Goal: Task Accomplishment & Management: Complete application form

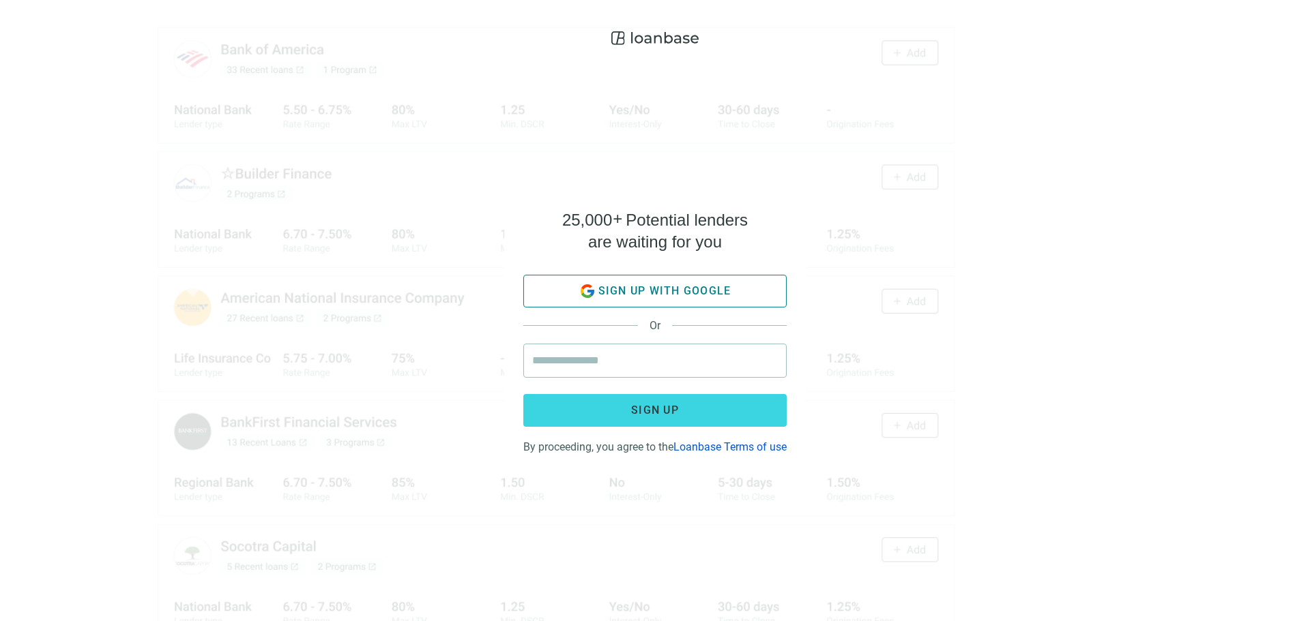
click at [586, 285] on icon "button" at bounding box center [587, 291] width 16 height 16
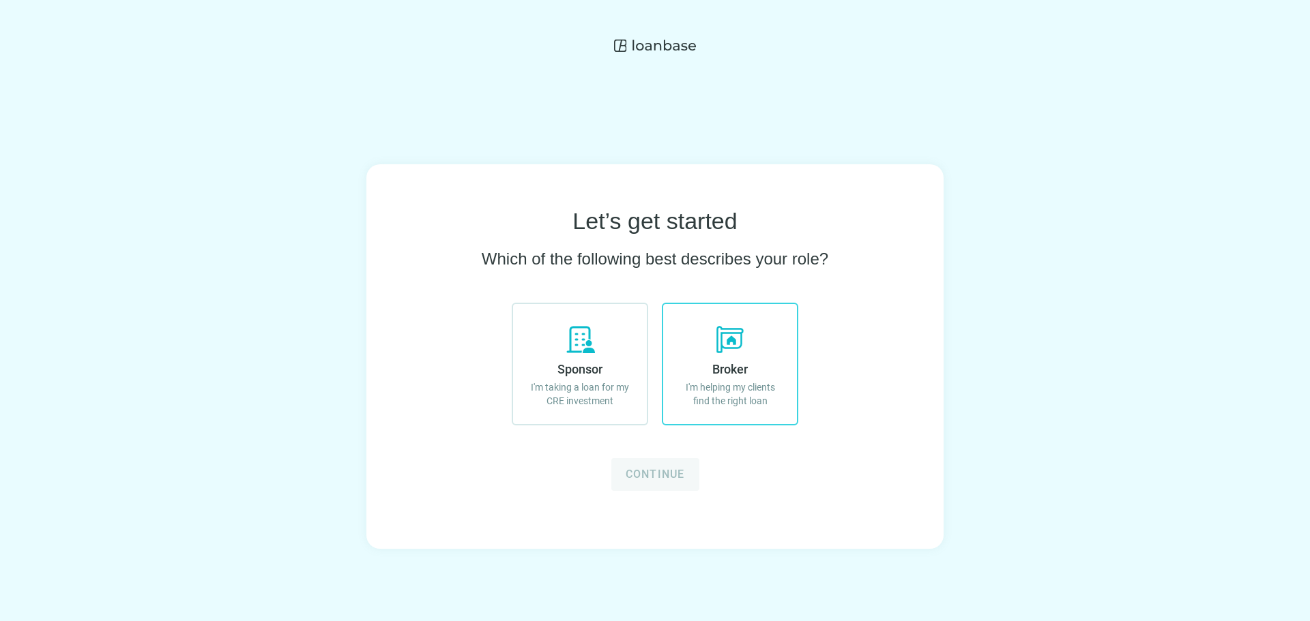
click at [720, 405] on p "I'm helping my clients find the right loan" at bounding box center [730, 394] width 106 height 27
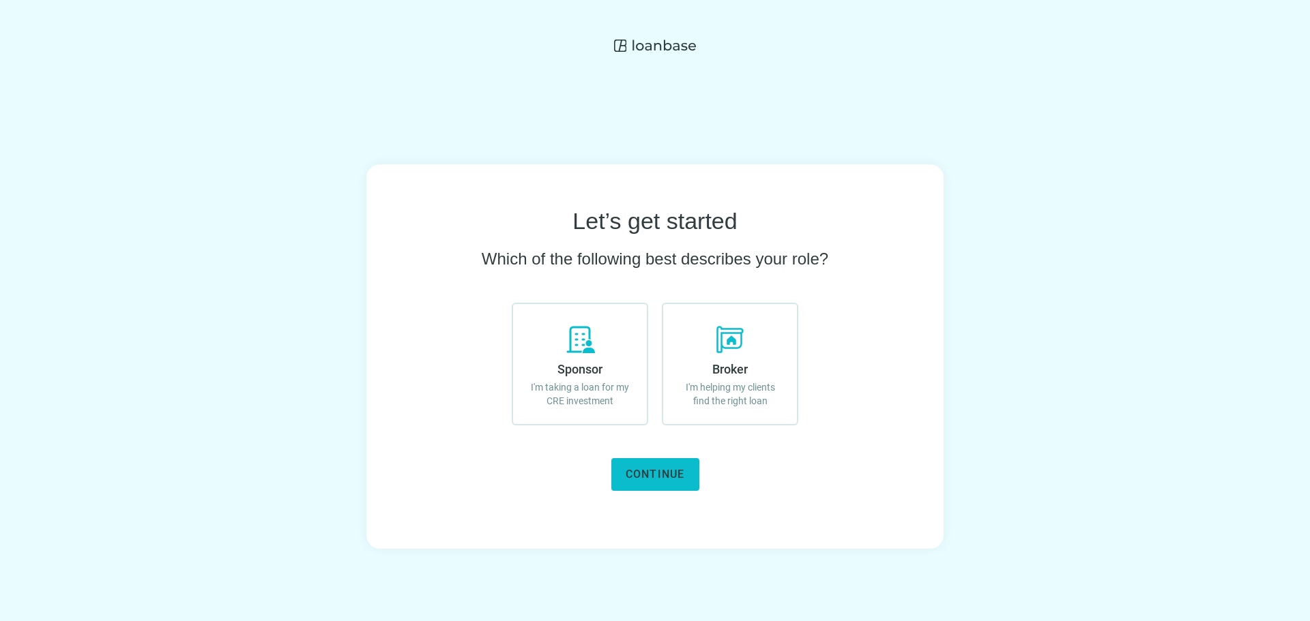
click at [658, 470] on span "Continue" at bounding box center [655, 474] width 59 height 13
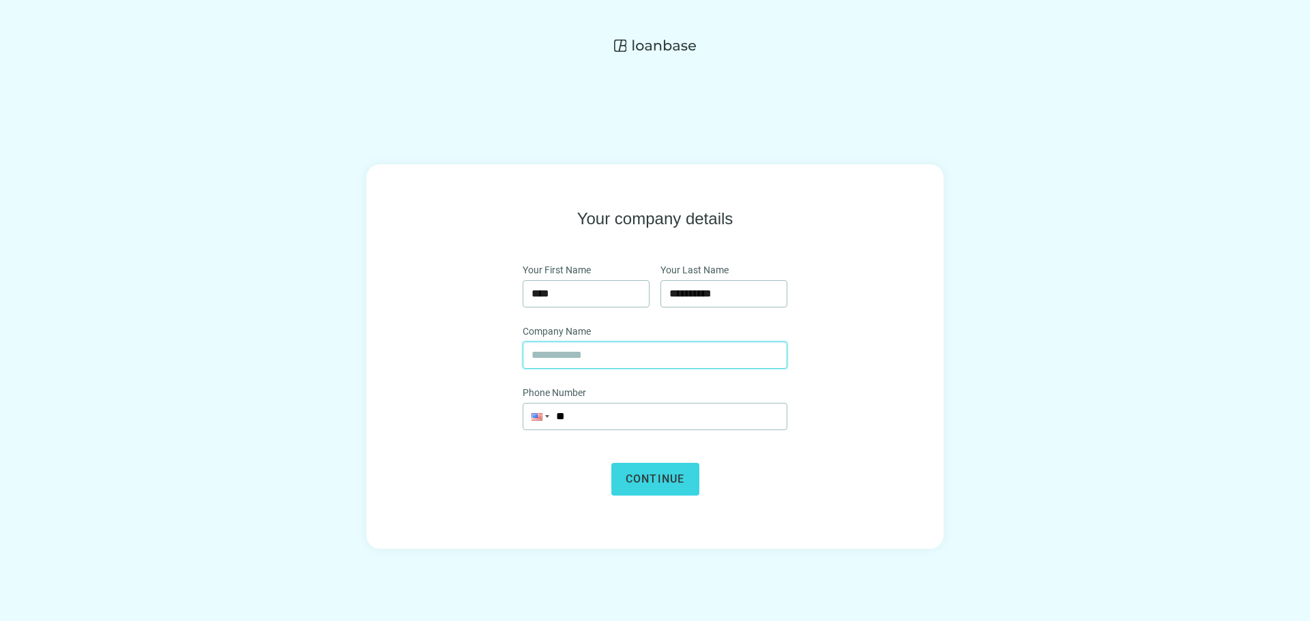
click at [578, 354] on input "text" at bounding box center [654, 355] width 247 height 26
click at [631, 495] on button "Continue" at bounding box center [655, 479] width 88 height 33
click at [553, 353] on input "text" at bounding box center [654, 355] width 247 height 26
